Goal: Task Accomplishment & Management: Manage account settings

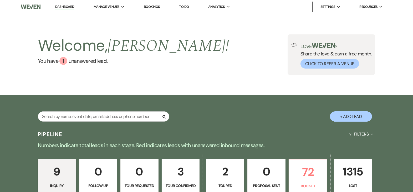
click at [314, 155] on div "9 Inquiry 0 Follow Up 0 Tour Requested 3 Tour Confirmed 2 Toured 0 Proposal Sen…" at bounding box center [206, 180] width 378 height 54
click at [311, 167] on p "72" at bounding box center [307, 172] width 31 height 18
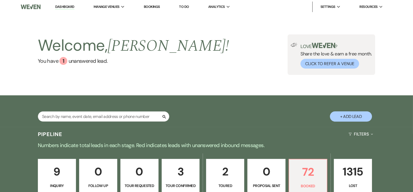
scroll to position [79, 0]
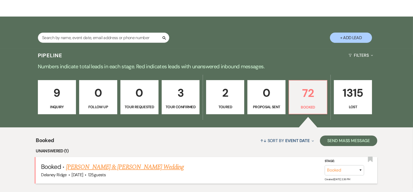
click at [136, 165] on link "[PERSON_NAME] & [PERSON_NAME] Wedding" at bounding box center [125, 166] width 118 height 9
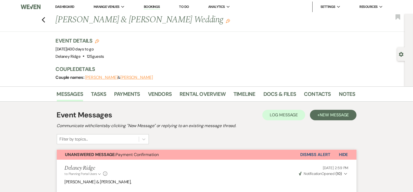
click at [70, 8] on link "Dashboard" at bounding box center [64, 6] width 19 height 4
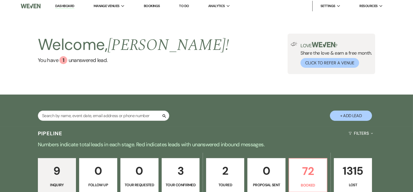
scroll to position [45, 0]
